Goal: Task Accomplishment & Management: Manage account settings

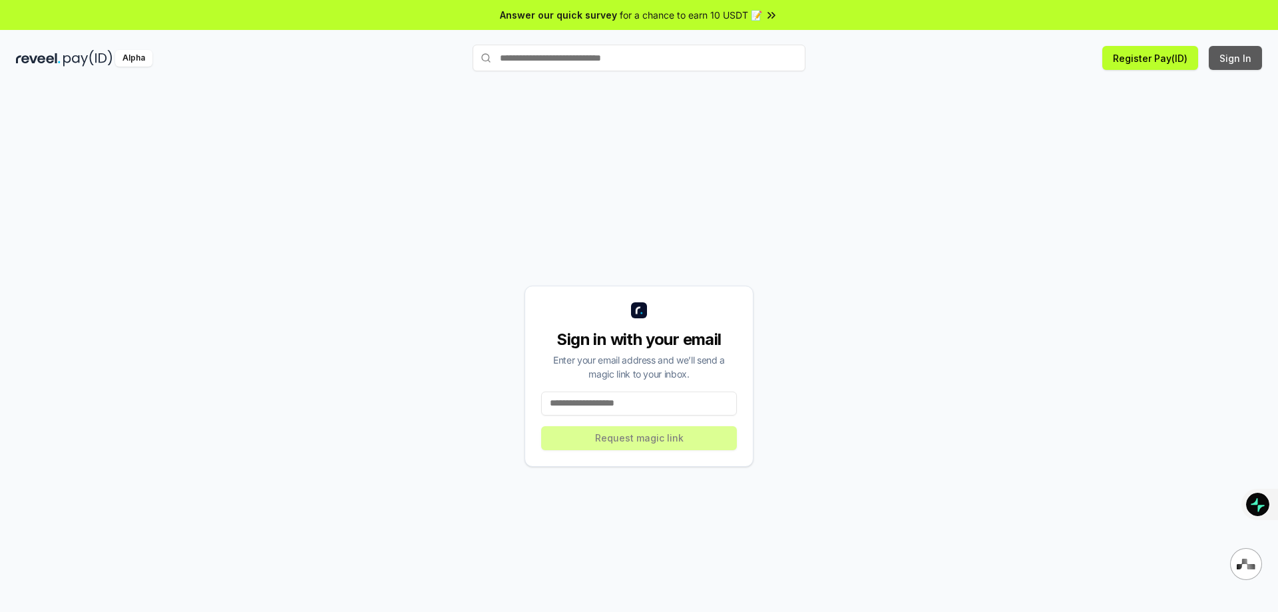
click at [1236, 57] on button "Sign In" at bounding box center [1235, 58] width 53 height 24
click at [599, 397] on input at bounding box center [639, 404] width 196 height 24
click at [639, 404] on input at bounding box center [639, 404] width 196 height 24
type input "**********"
click at [633, 435] on button "Request magic link" at bounding box center [639, 438] width 196 height 24
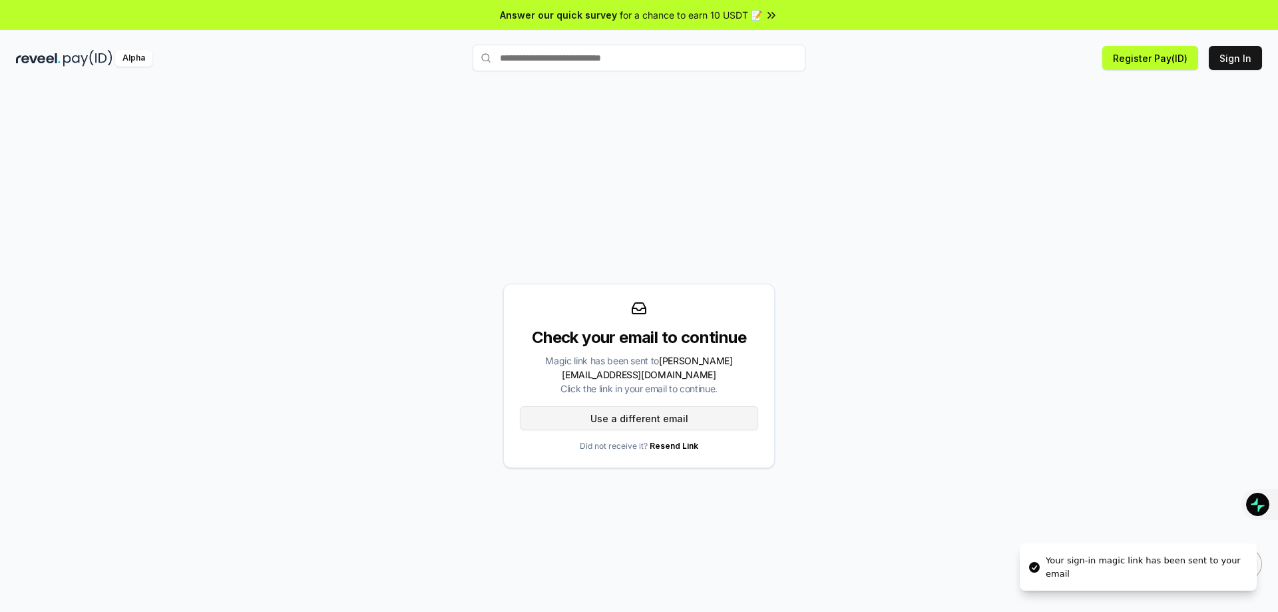
click at [658, 409] on button "Use a different email" at bounding box center [639, 418] width 238 height 24
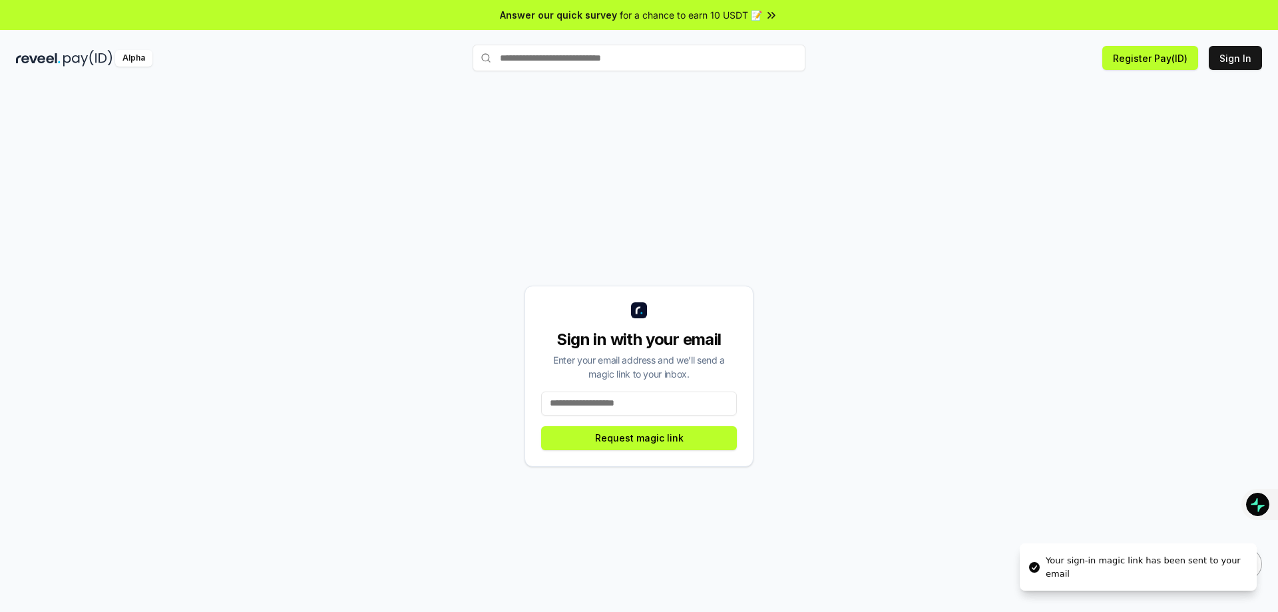
click at [620, 403] on input at bounding box center [639, 404] width 196 height 24
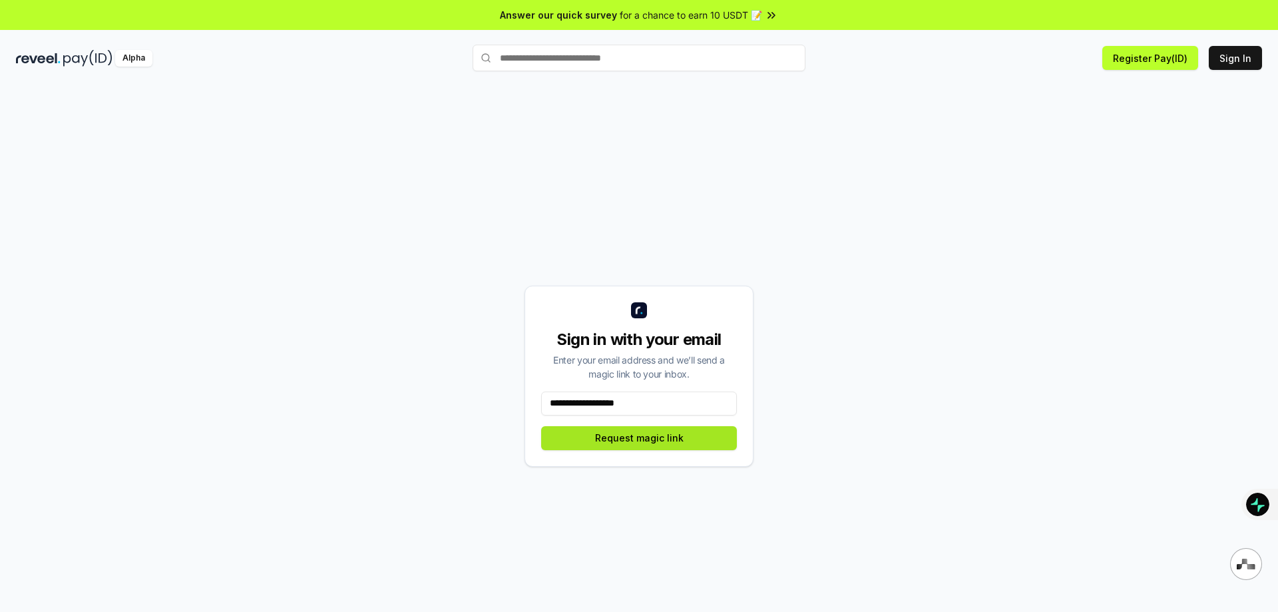
type input "**********"
click at [677, 441] on button "Request magic link" at bounding box center [639, 438] width 196 height 24
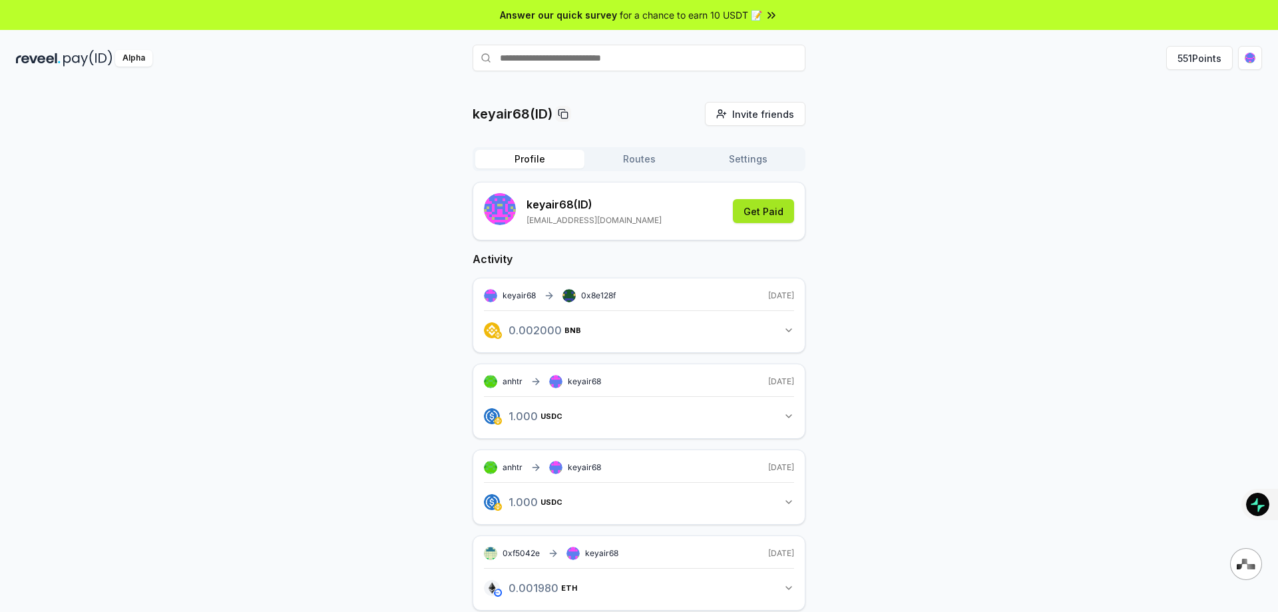
click at [776, 210] on button "Get Paid" at bounding box center [763, 211] width 61 height 24
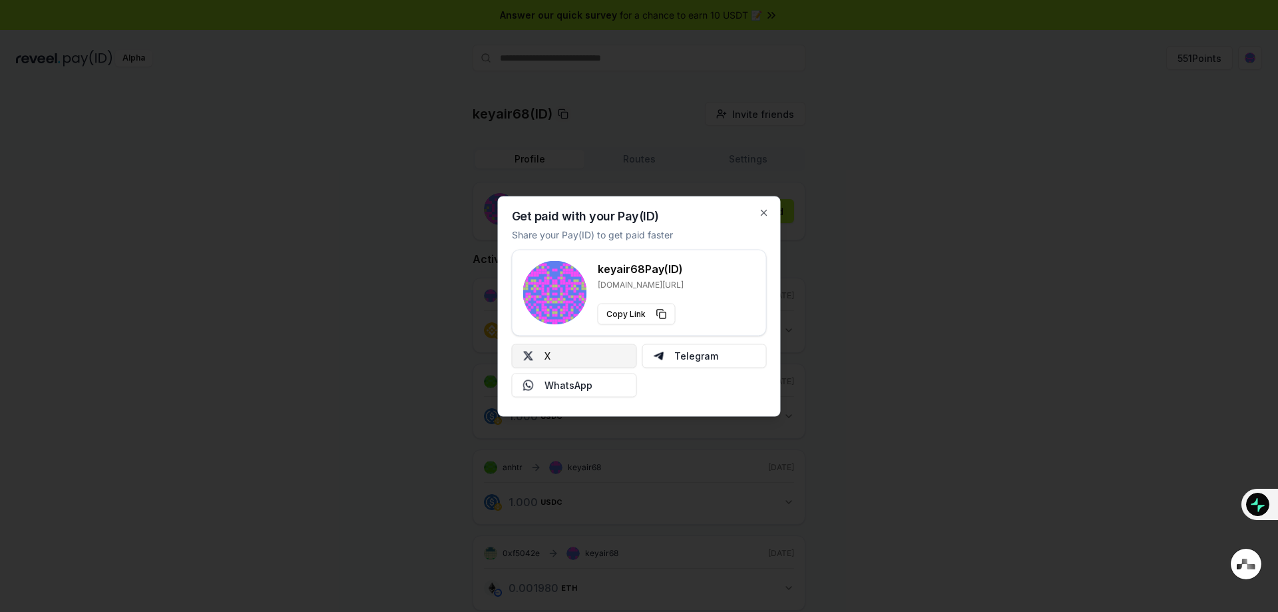
click at [602, 354] on button "X" at bounding box center [574, 356] width 125 height 24
click at [767, 208] on icon "button" at bounding box center [764, 212] width 11 height 11
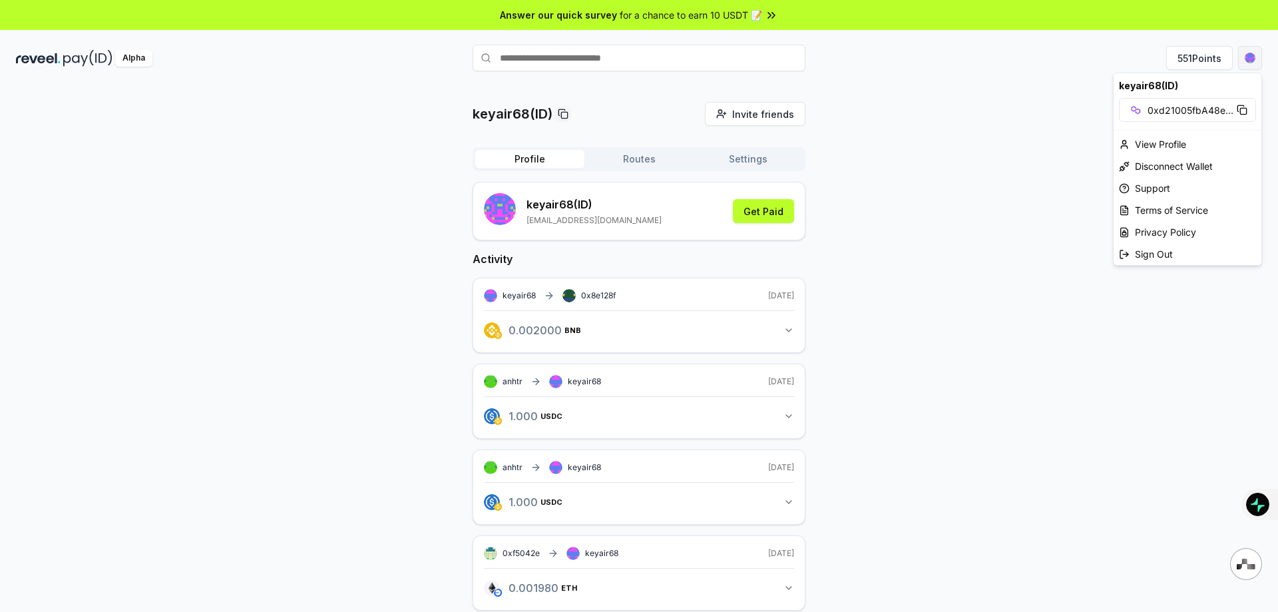
click at [1252, 59] on html "Answer our quick survey for a chance to earn 10 USDT 📝 Alpha 551 Points keyair6…" at bounding box center [639, 306] width 1278 height 612
click at [1167, 144] on div "View Profile" at bounding box center [1188, 144] width 148 height 22
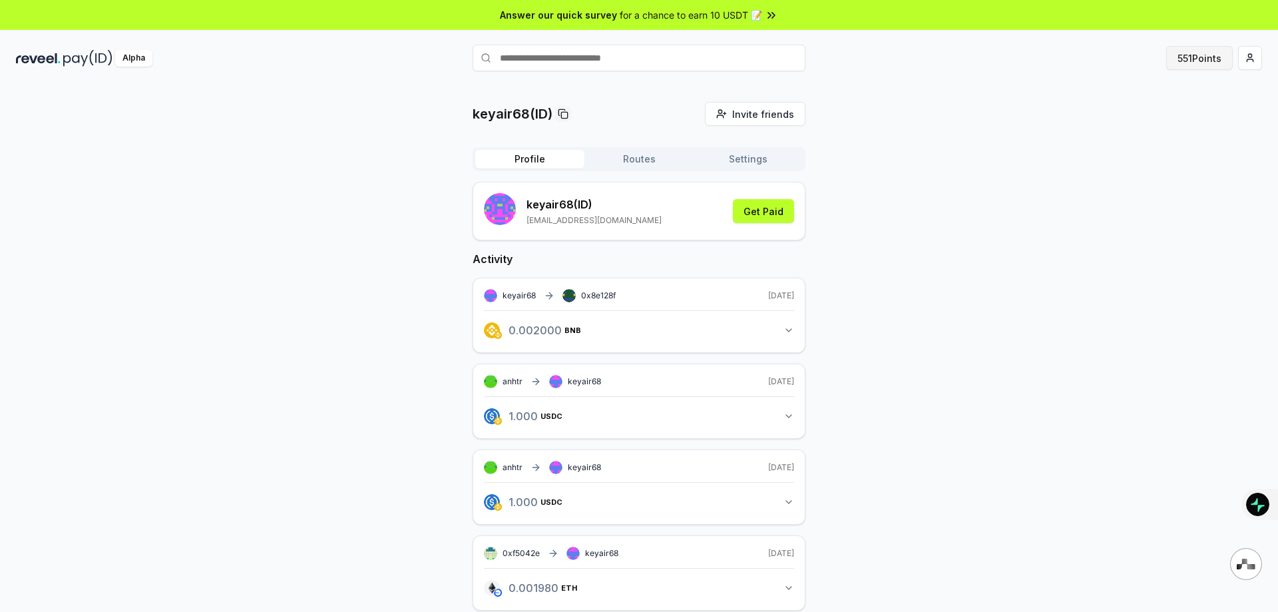
click at [1208, 59] on button "551 Points" at bounding box center [1200, 58] width 67 height 24
click at [788, 334] on icon "button" at bounding box center [789, 330] width 11 height 11
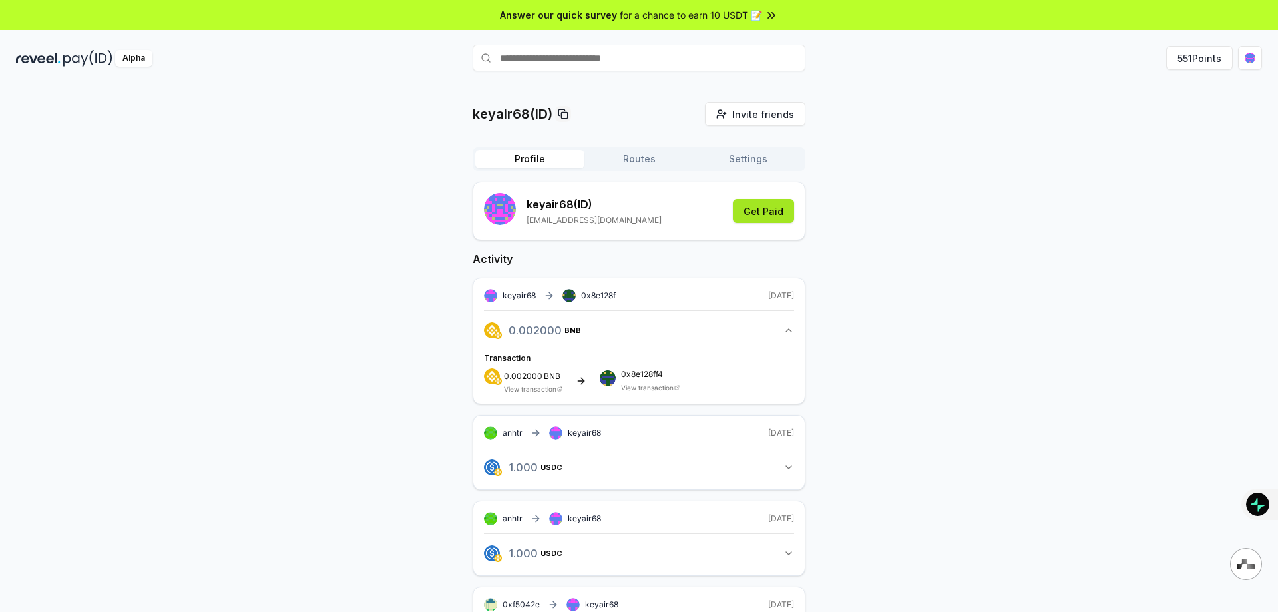
click at [761, 212] on button "Get Paid" at bounding box center [763, 211] width 61 height 24
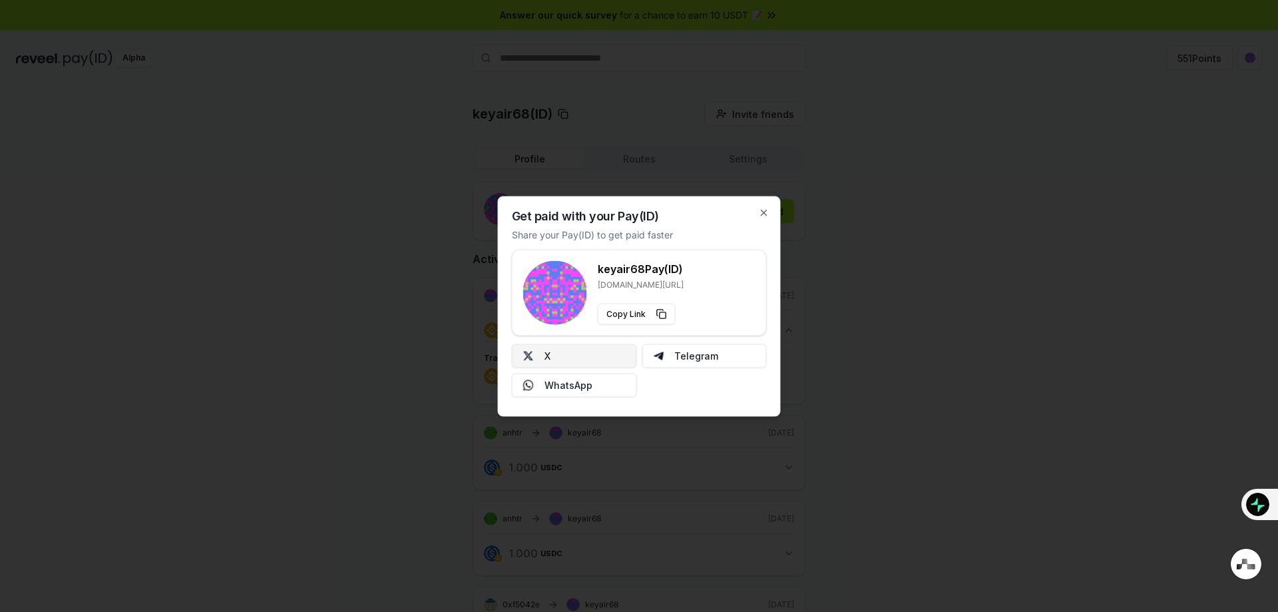
click at [581, 351] on button "X" at bounding box center [574, 356] width 125 height 24
click at [762, 210] on icon "button" at bounding box center [764, 212] width 5 height 5
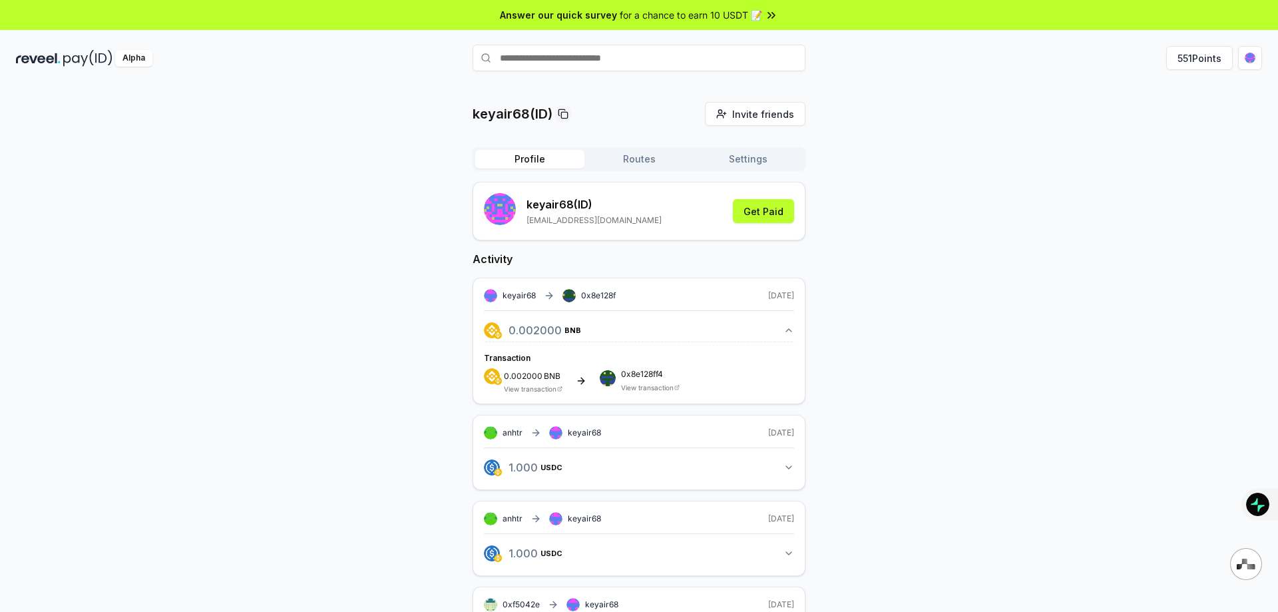
click at [580, 435] on span "keyair68" at bounding box center [584, 432] width 33 height 11
click at [1248, 57] on html "Answer our quick survey for a chance to earn 10 USDT 📝 Alpha 551 Points keyair6…" at bounding box center [639, 306] width 1278 height 612
